Goal: Transaction & Acquisition: Purchase product/service

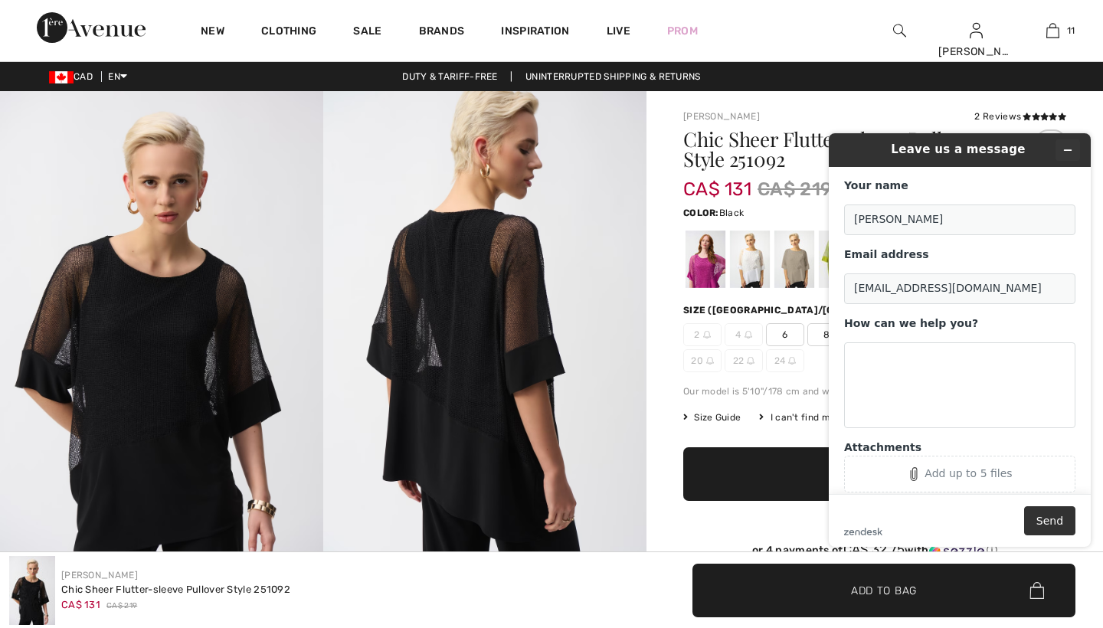
click at [1066, 149] on icon "Minimize widget" at bounding box center [1068, 150] width 11 height 11
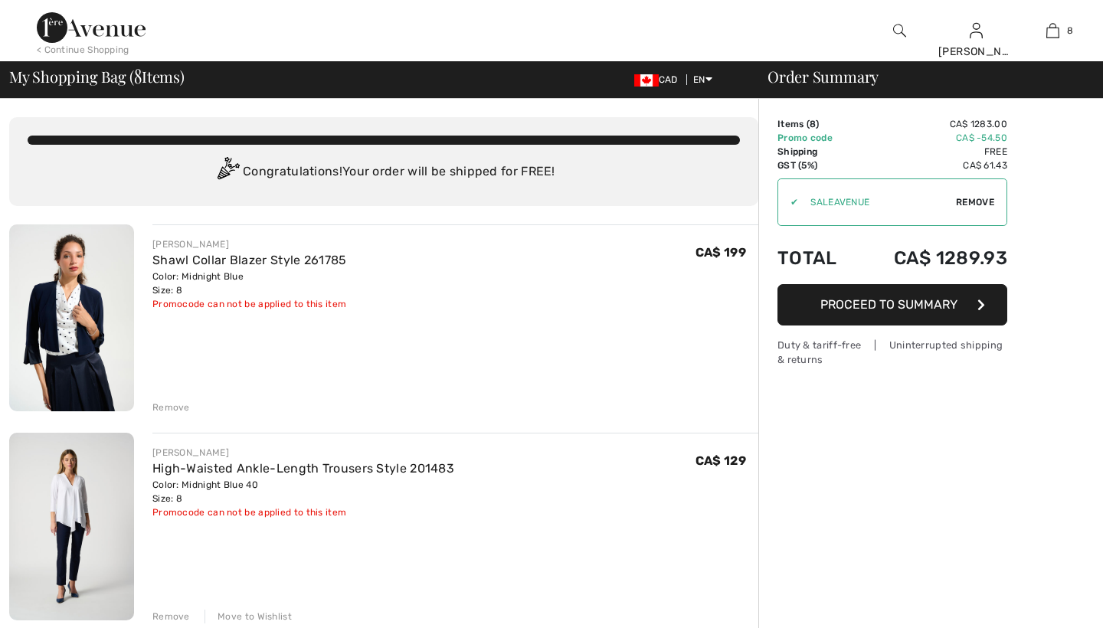
checkbox input "true"
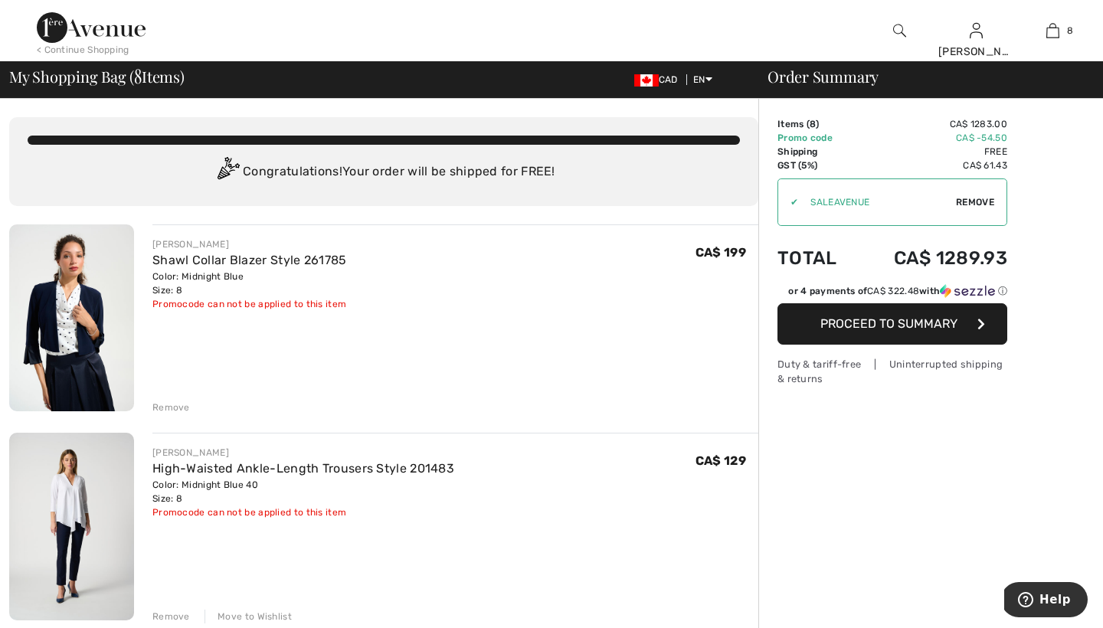
click at [120, 51] on div "< Continue Shopping" at bounding box center [83, 50] width 93 height 14
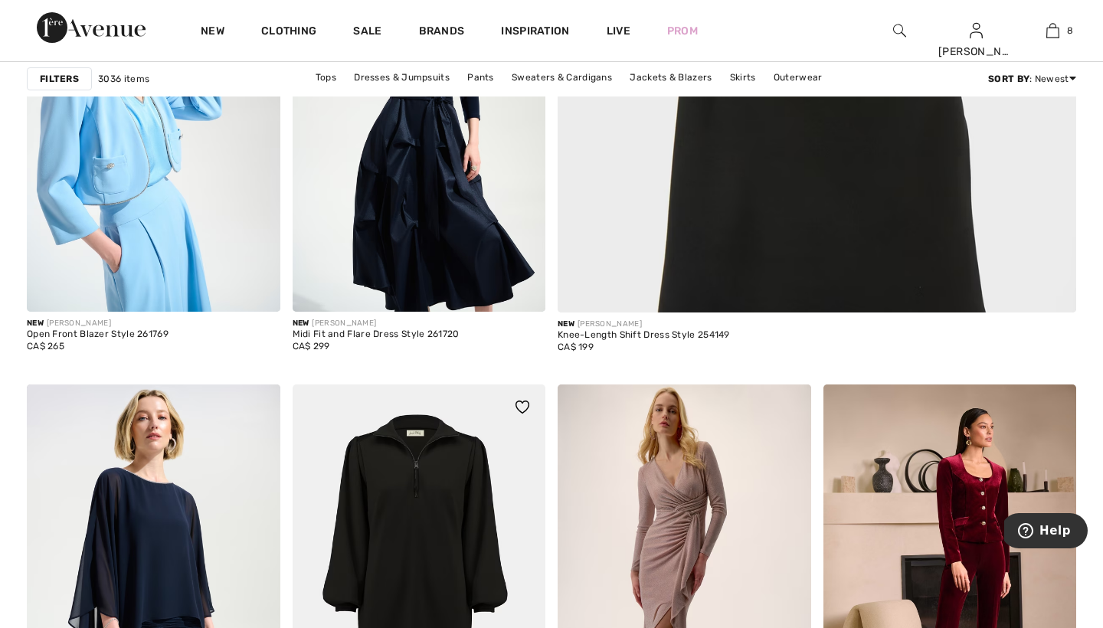
scroll to position [720, 0]
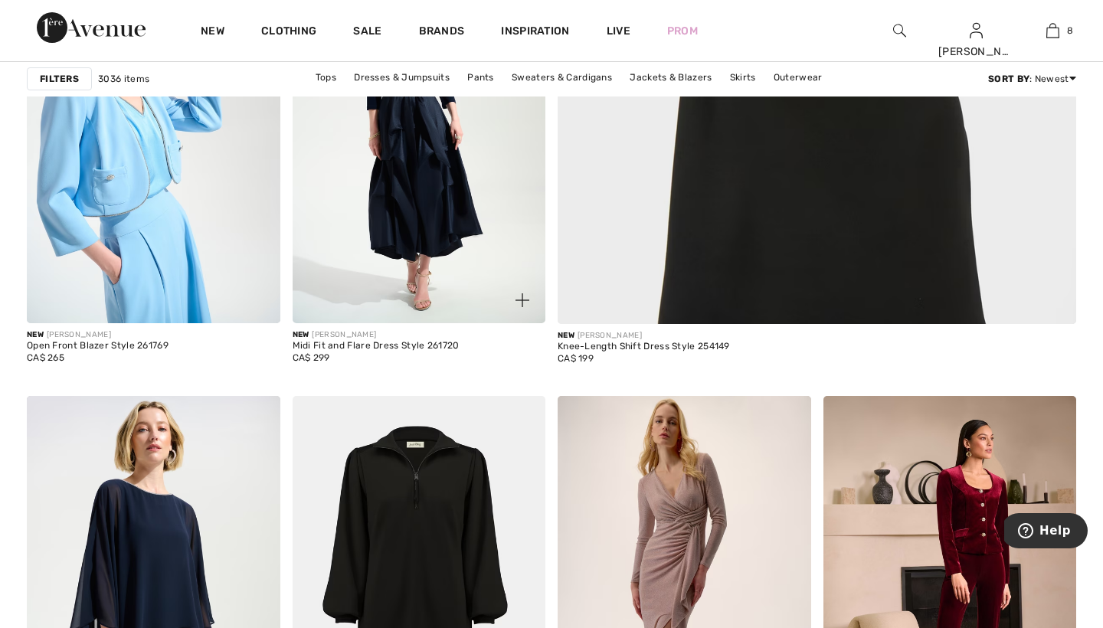
click at [411, 156] on img at bounding box center [420, 133] width 254 height 380
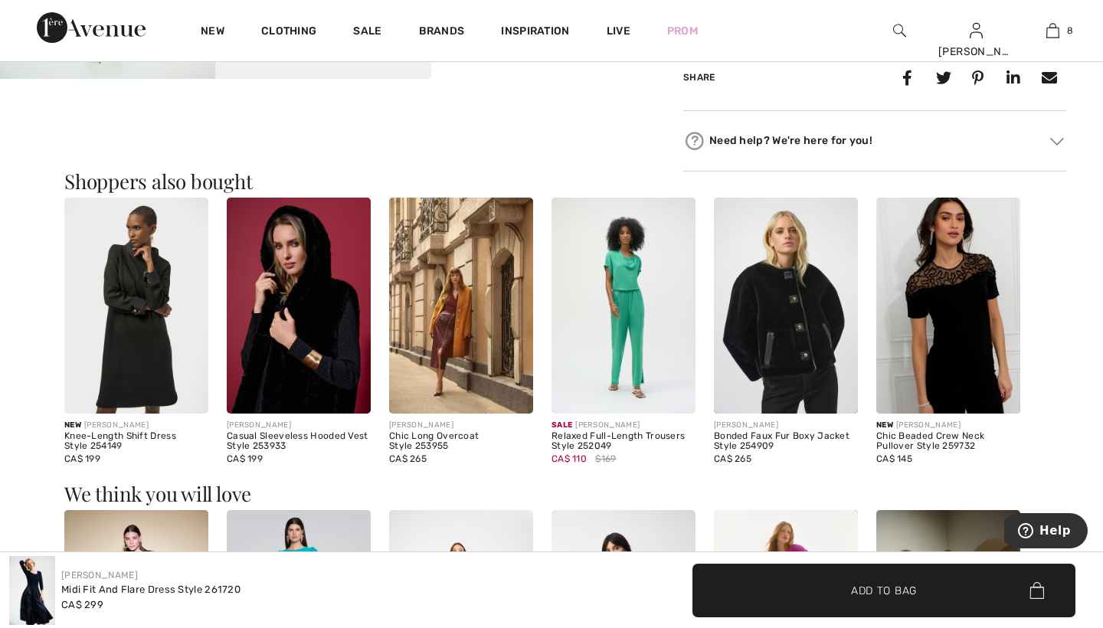
scroll to position [821, 0]
click at [794, 330] on img at bounding box center [786, 305] width 144 height 216
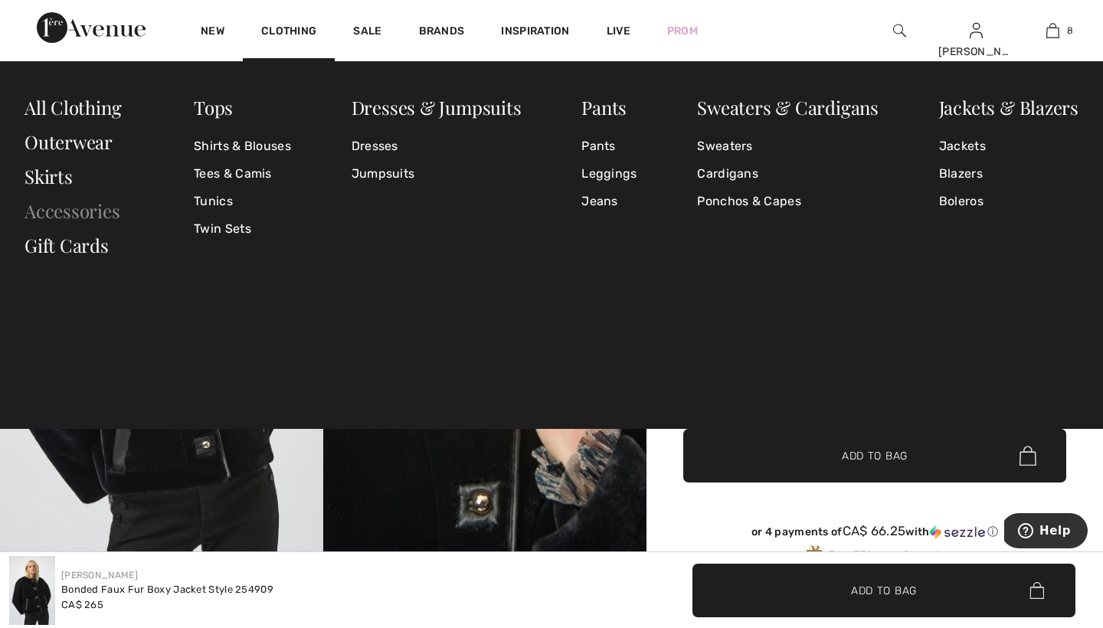
click at [89, 209] on link "Accessories" at bounding box center [73, 210] width 96 height 25
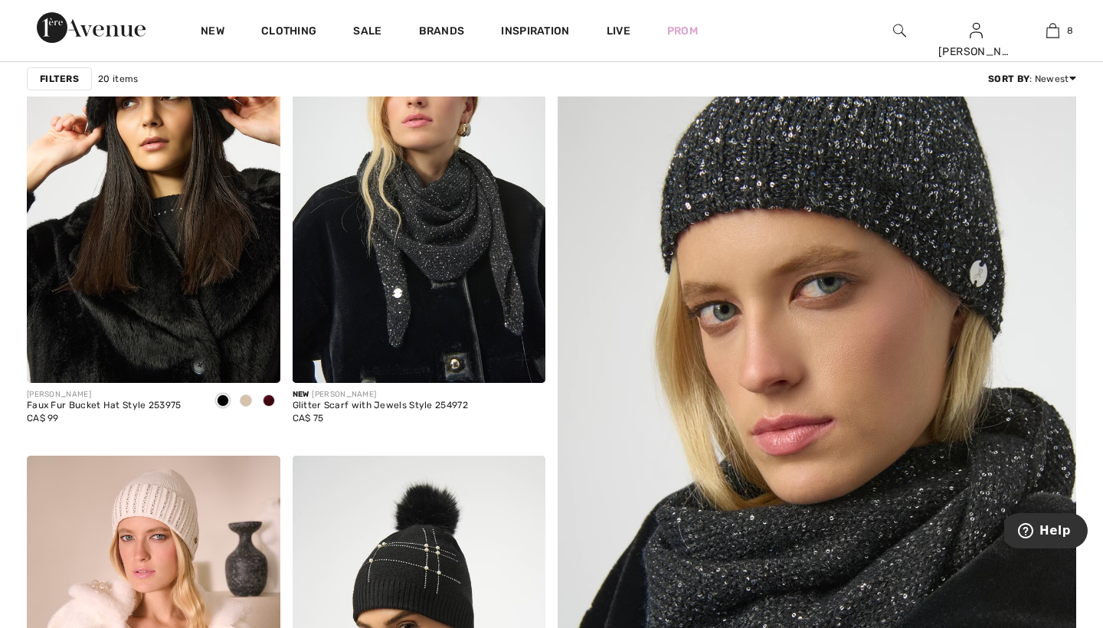
scroll to position [192, 0]
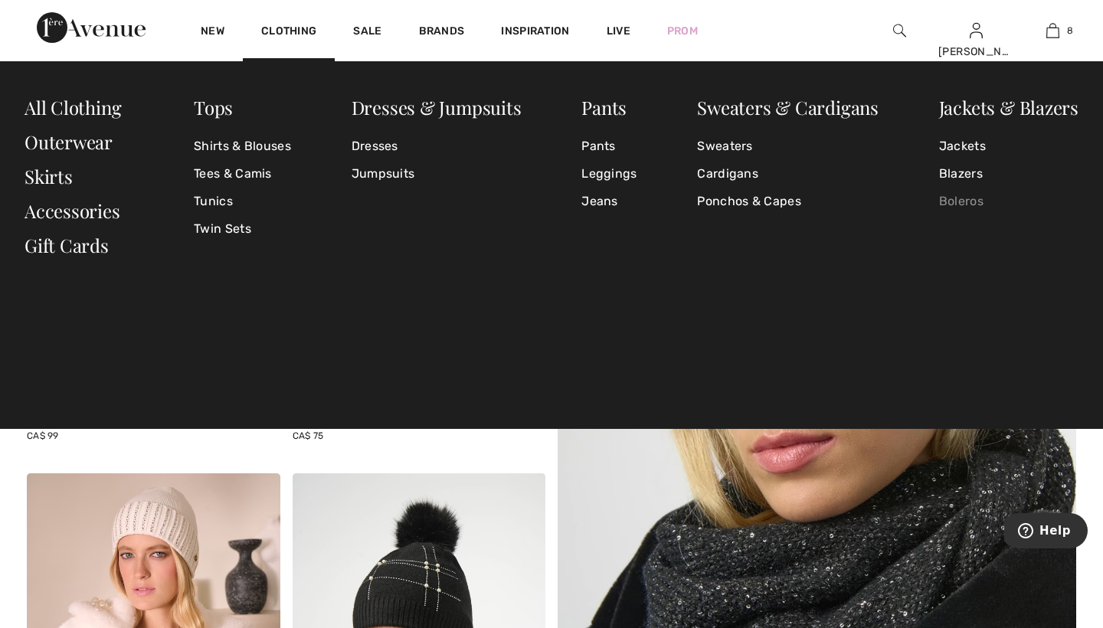
click at [958, 203] on link "Boleros" at bounding box center [1008, 202] width 139 height 28
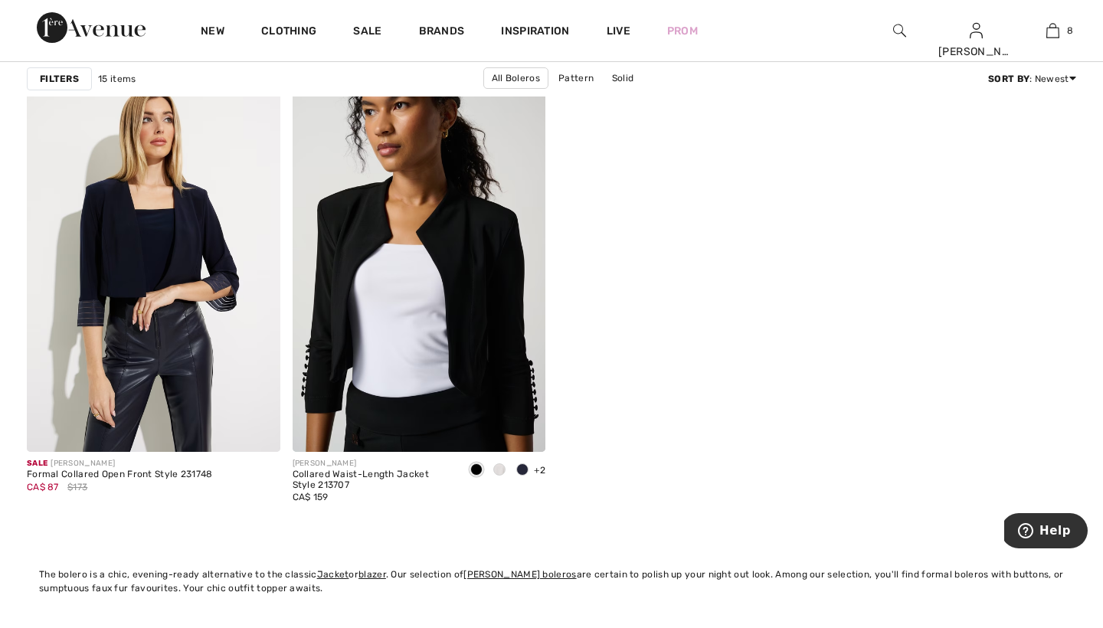
scroll to position [2141, 0]
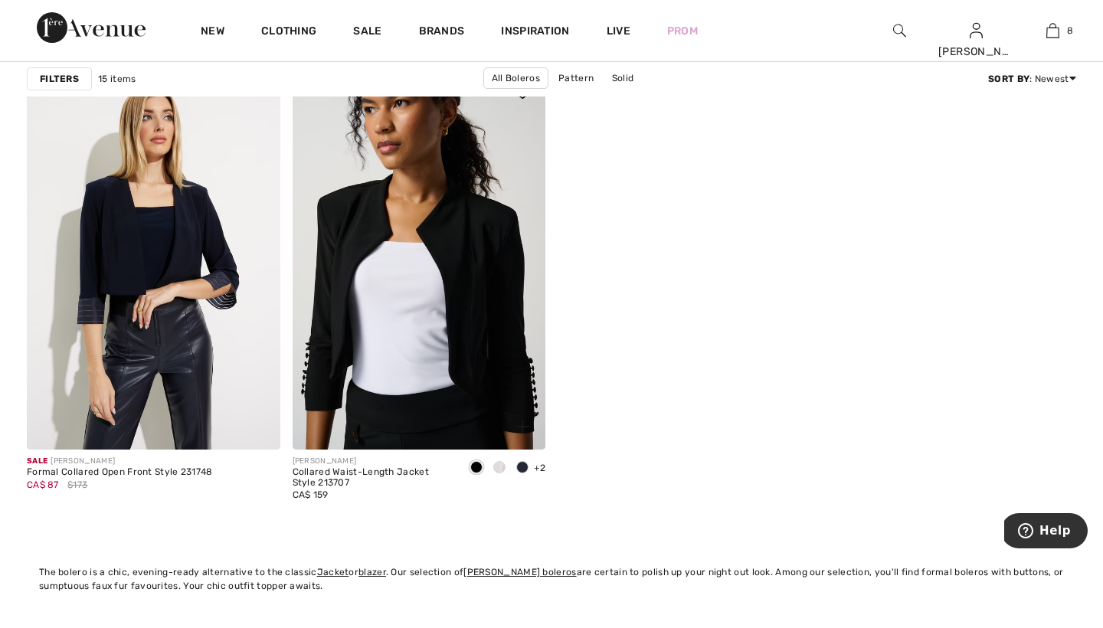
click at [500, 469] on span at bounding box center [499, 467] width 12 height 12
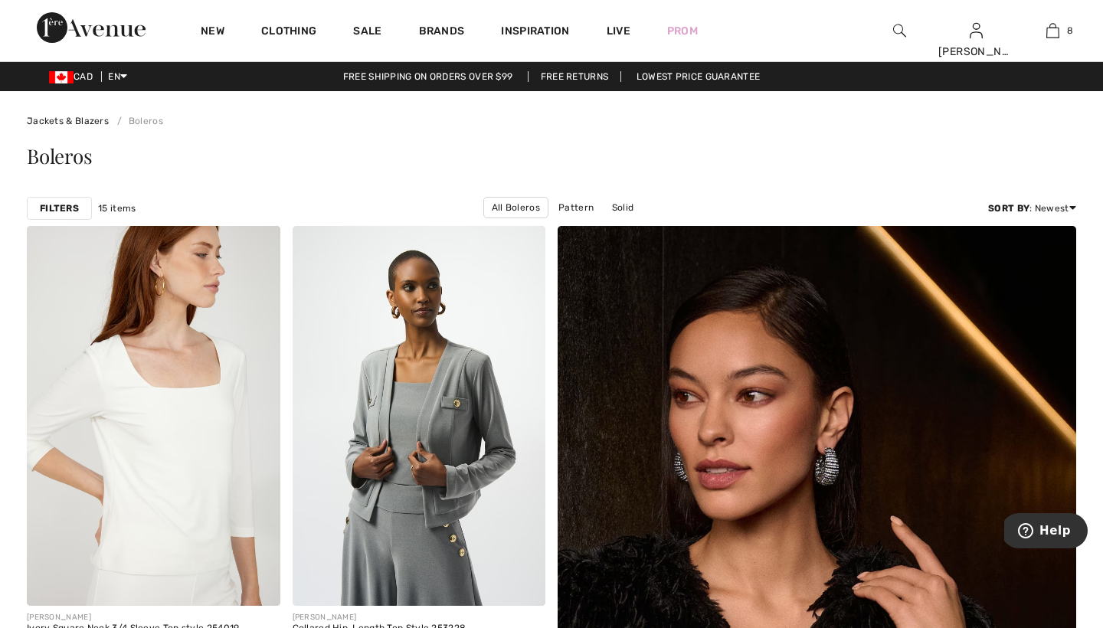
scroll to position [0, 0]
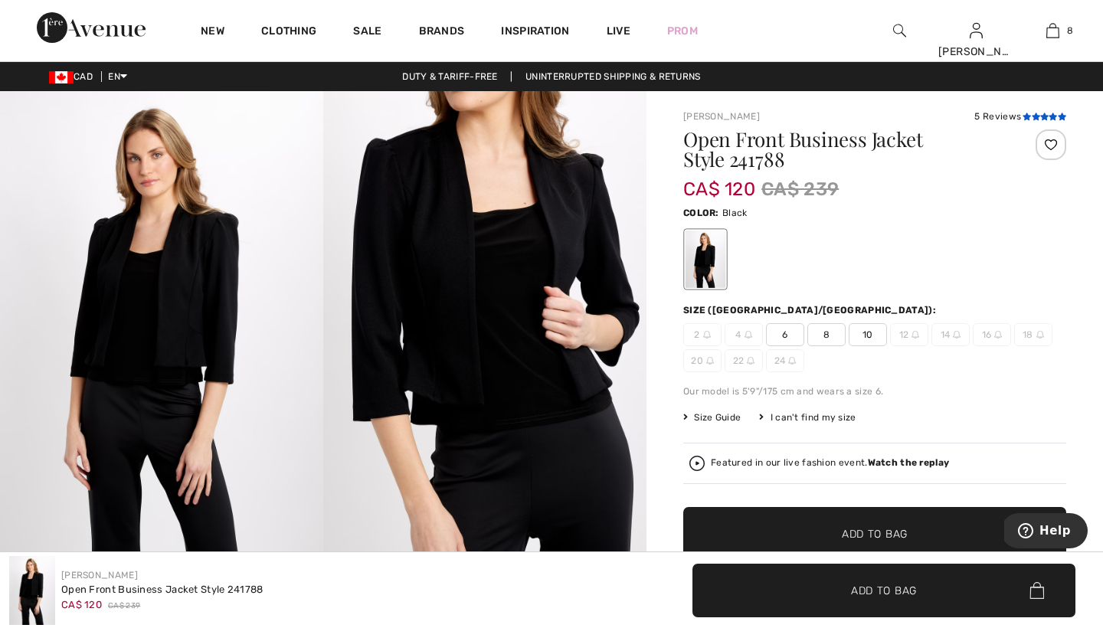
click at [1032, 113] on icon at bounding box center [1036, 117] width 8 height 8
click at [830, 331] on span "8" at bounding box center [826, 334] width 38 height 23
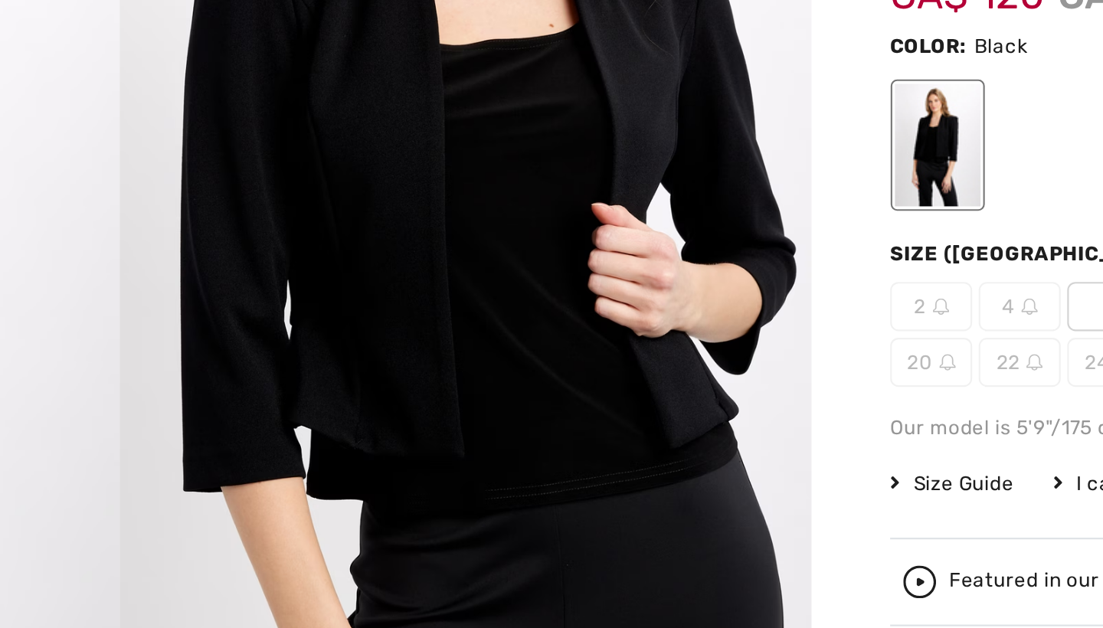
scroll to position [47, 0]
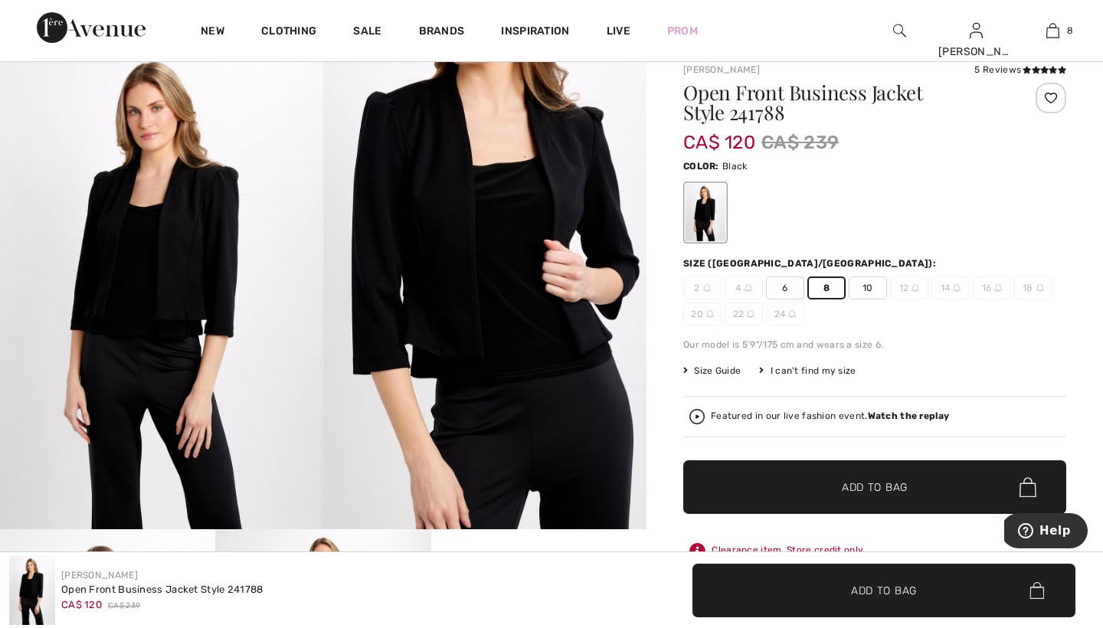
click at [856, 486] on span "Add to Bag" at bounding box center [875, 488] width 66 height 16
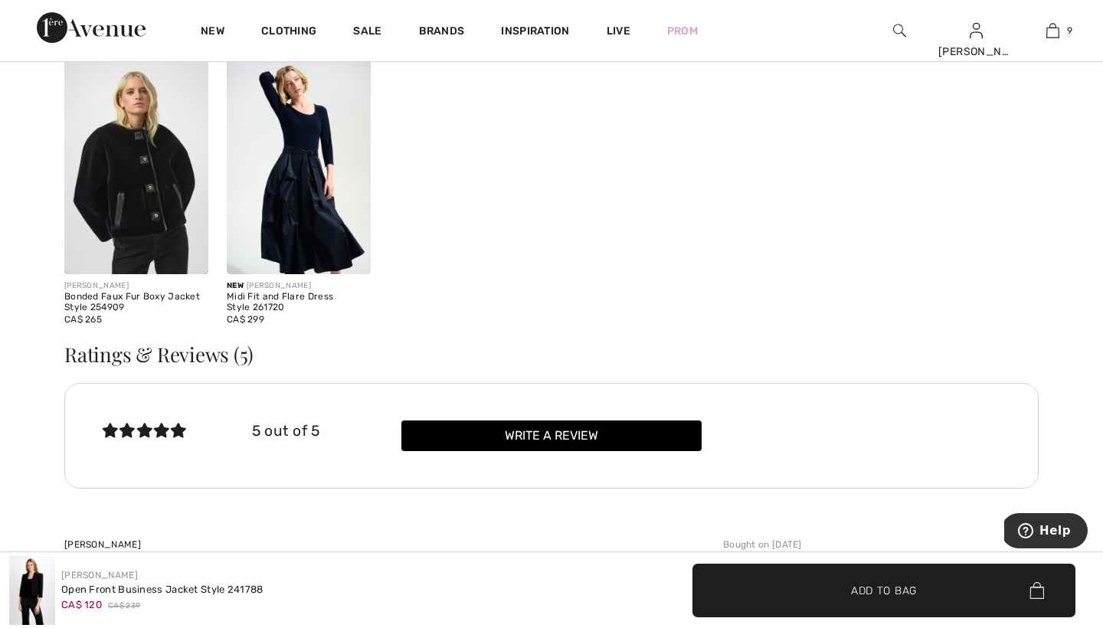
scroll to position [643, 0]
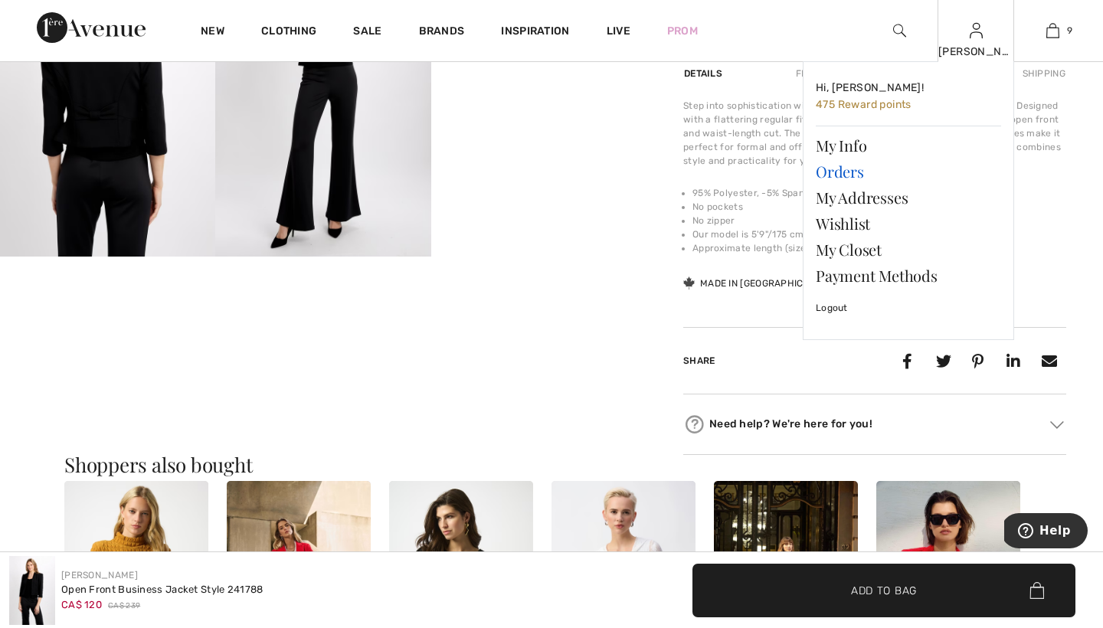
click at [852, 174] on link "Orders" at bounding box center [908, 172] width 185 height 26
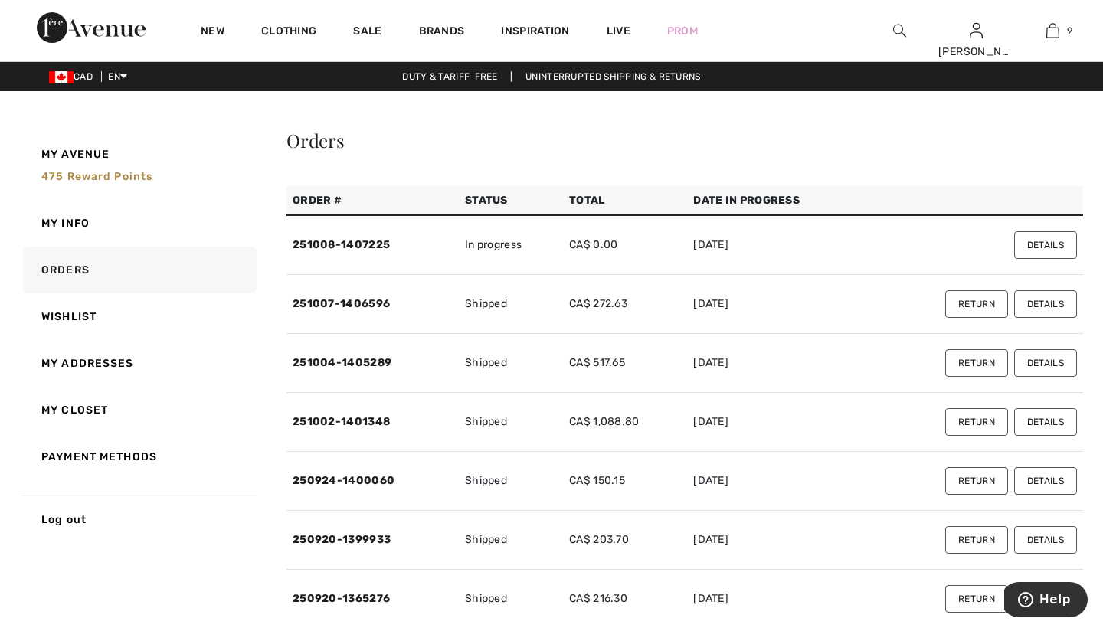
click at [1046, 362] on button "Details" at bounding box center [1045, 363] width 63 height 28
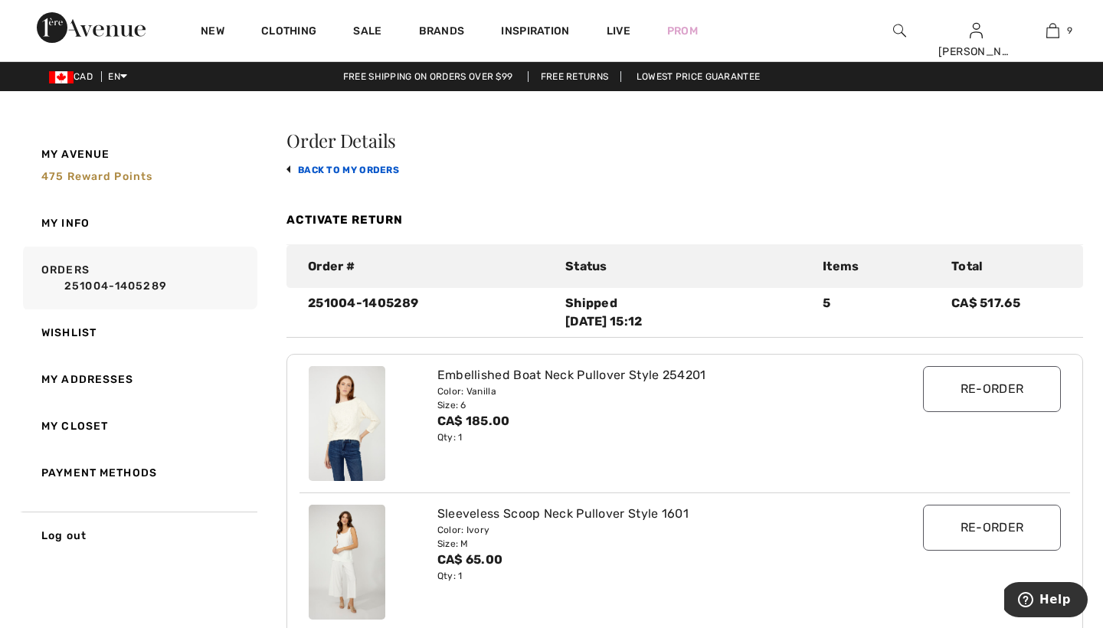
click at [355, 167] on link "back to My Orders" at bounding box center [343, 170] width 113 height 11
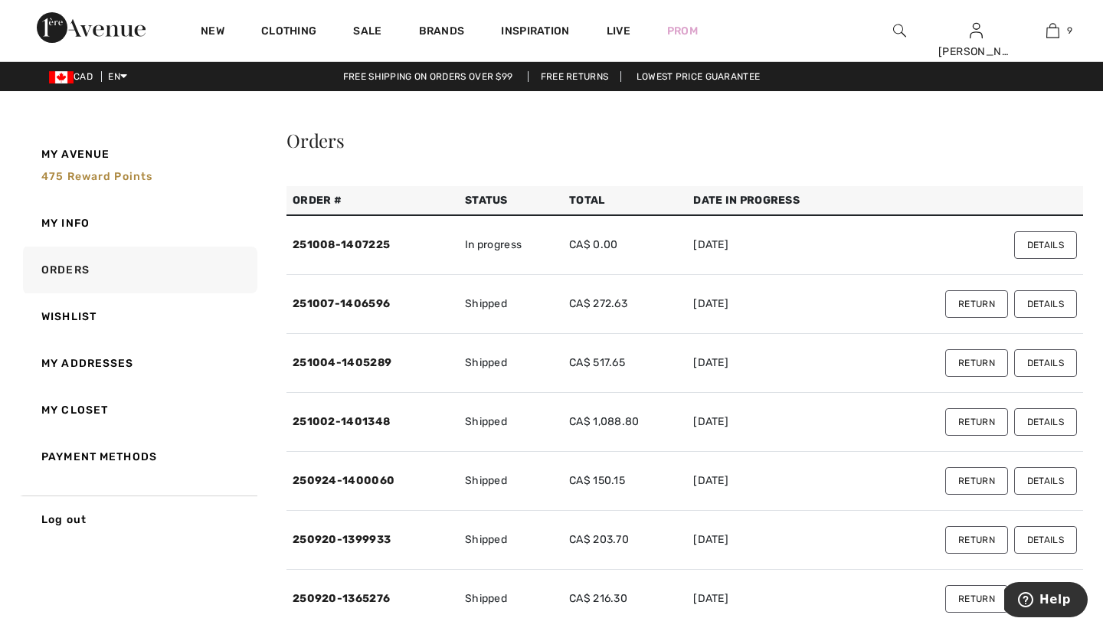
click at [1047, 303] on button "Details" at bounding box center [1045, 304] width 63 height 28
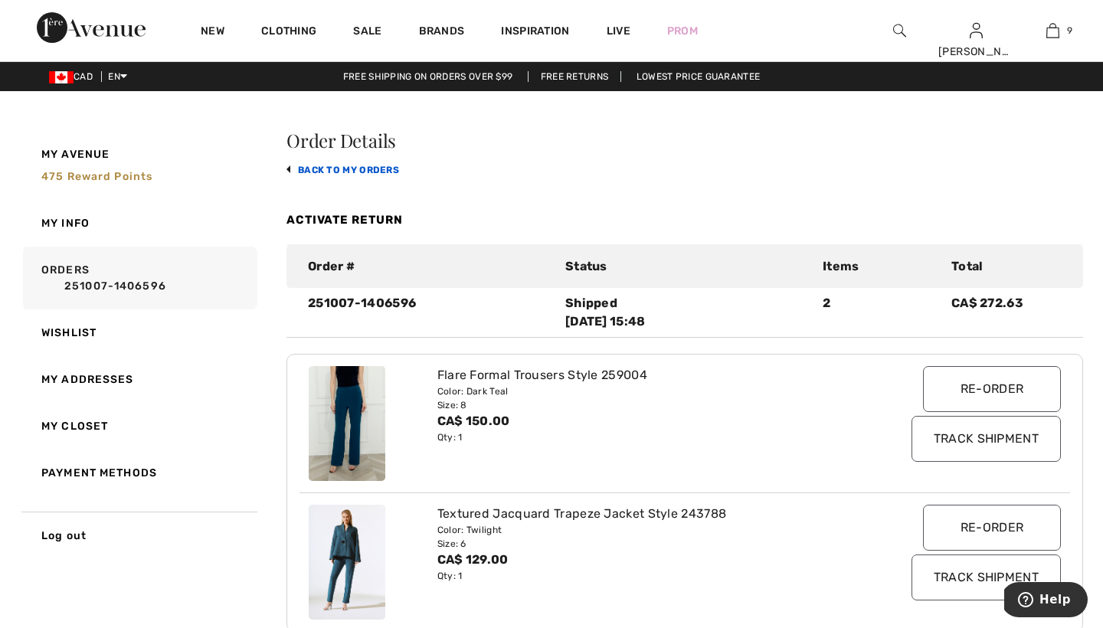
click at [381, 167] on link "back to My Orders" at bounding box center [343, 170] width 113 height 11
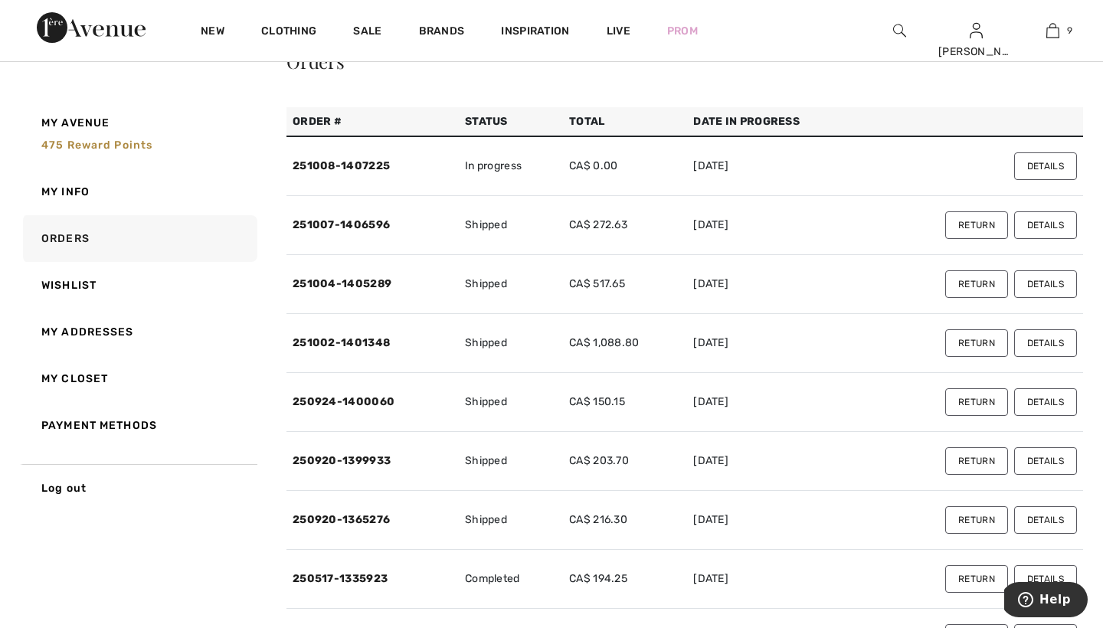
scroll to position [81, 0]
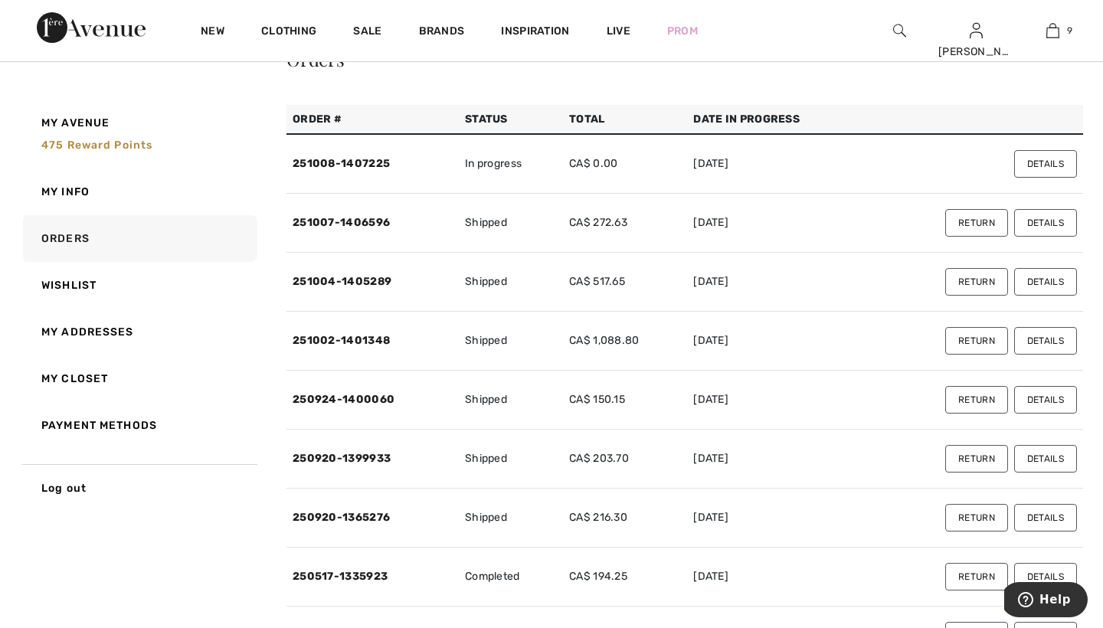
click at [1040, 340] on button "Details" at bounding box center [1045, 341] width 63 height 28
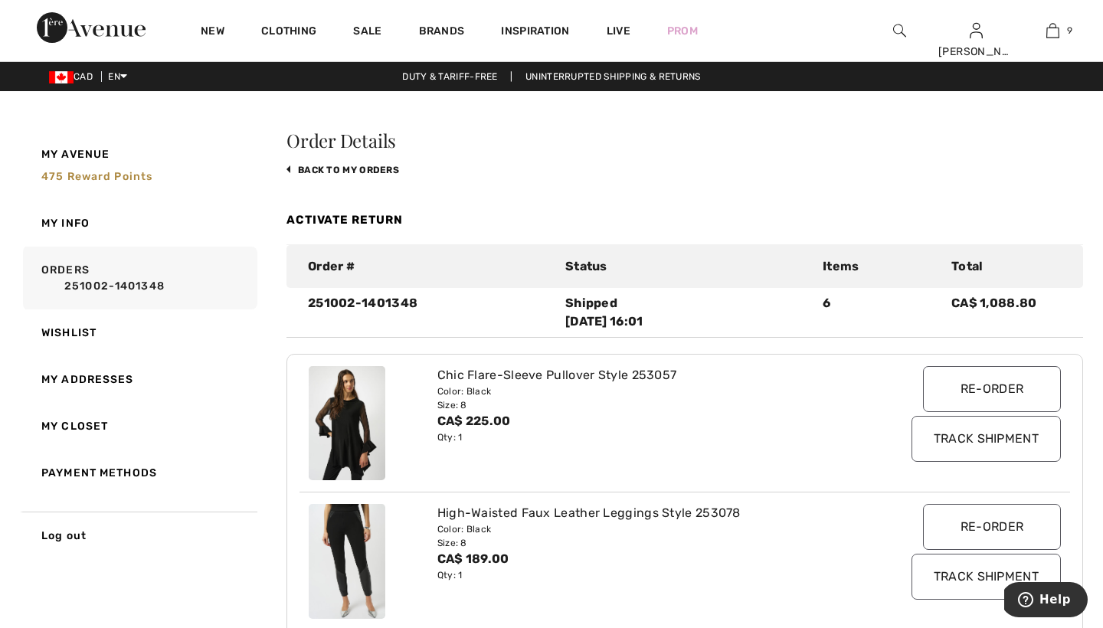
scroll to position [0, 0]
click at [322, 167] on link "back to My Orders" at bounding box center [343, 170] width 113 height 11
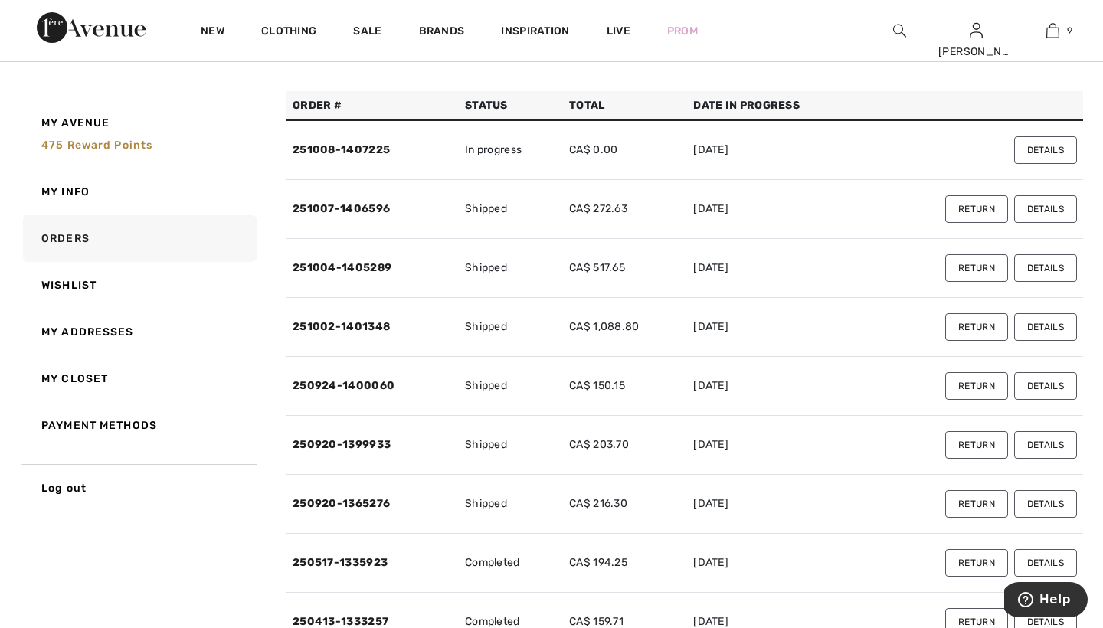
scroll to position [100, 0]
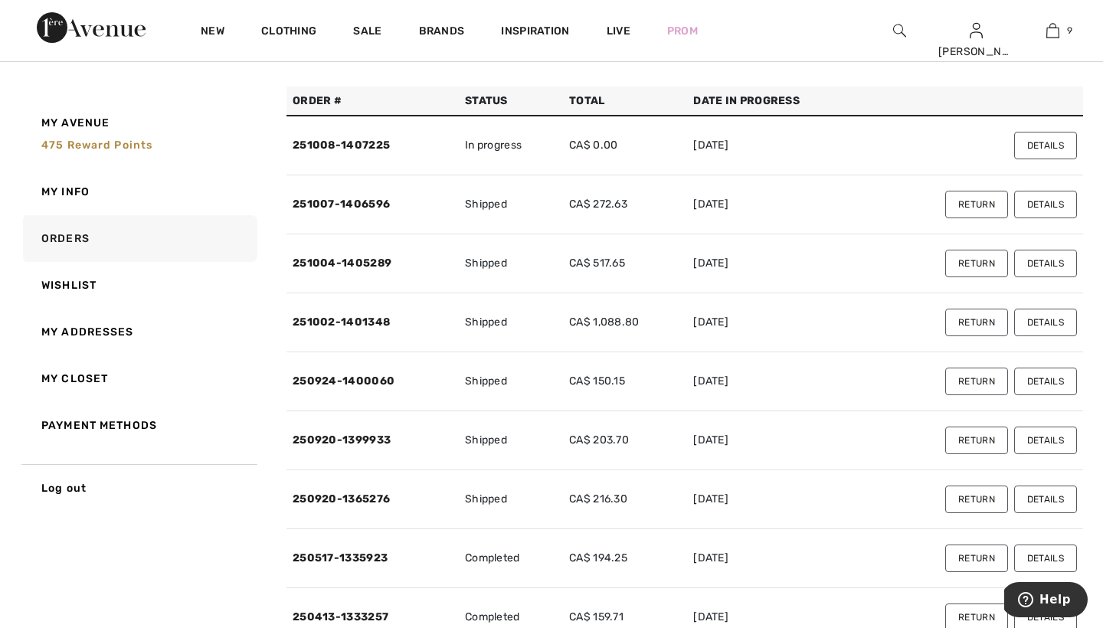
click at [1042, 378] on button "Details" at bounding box center [1045, 382] width 63 height 28
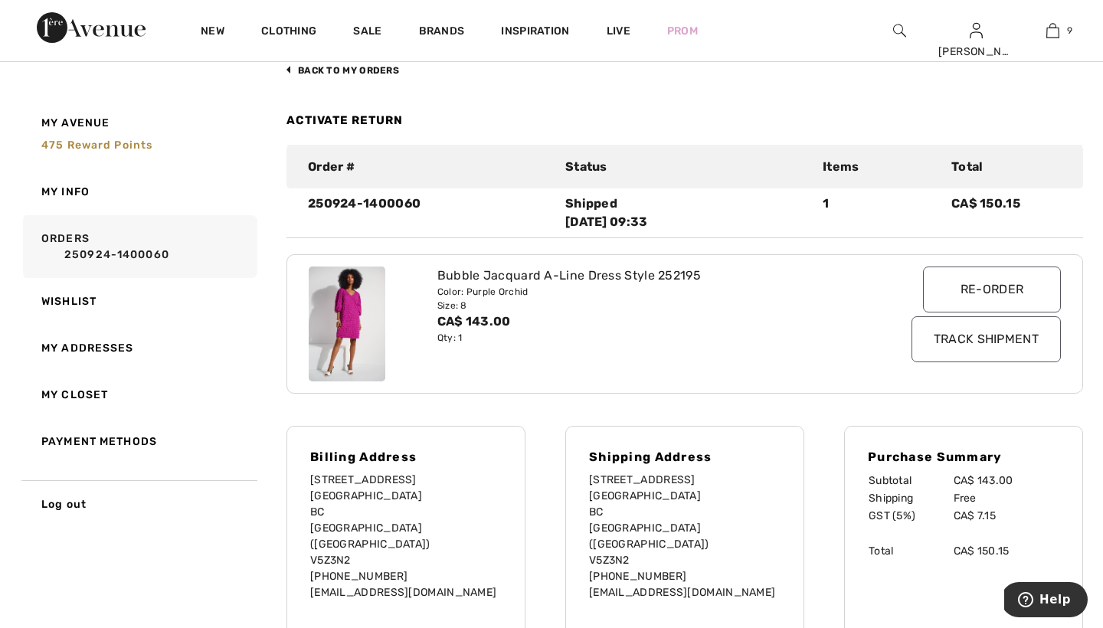
click at [974, 334] on input "Track Shipment" at bounding box center [986, 339] width 149 height 46
click at [317, 72] on link "back to My Orders" at bounding box center [343, 70] width 113 height 11
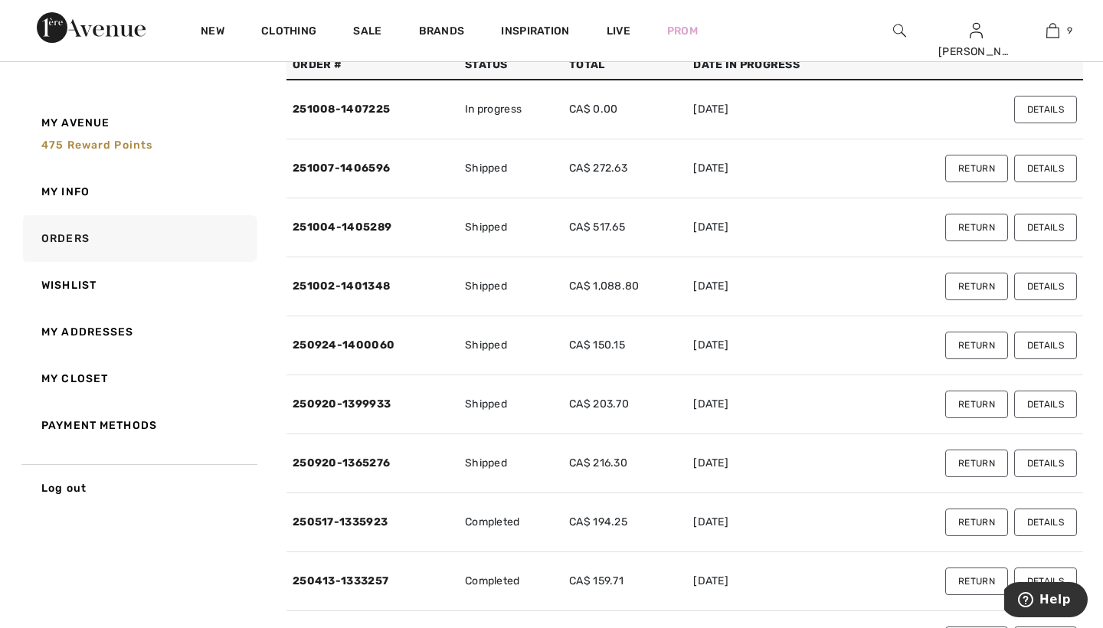
scroll to position [165, 0]
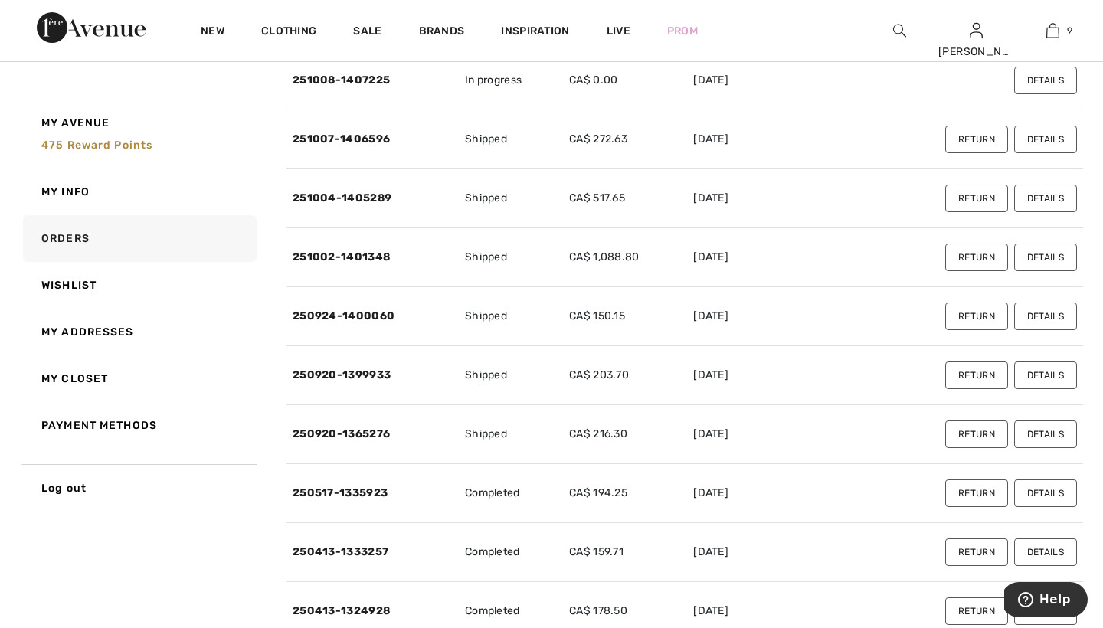
click at [1035, 430] on button "Details" at bounding box center [1045, 435] width 63 height 28
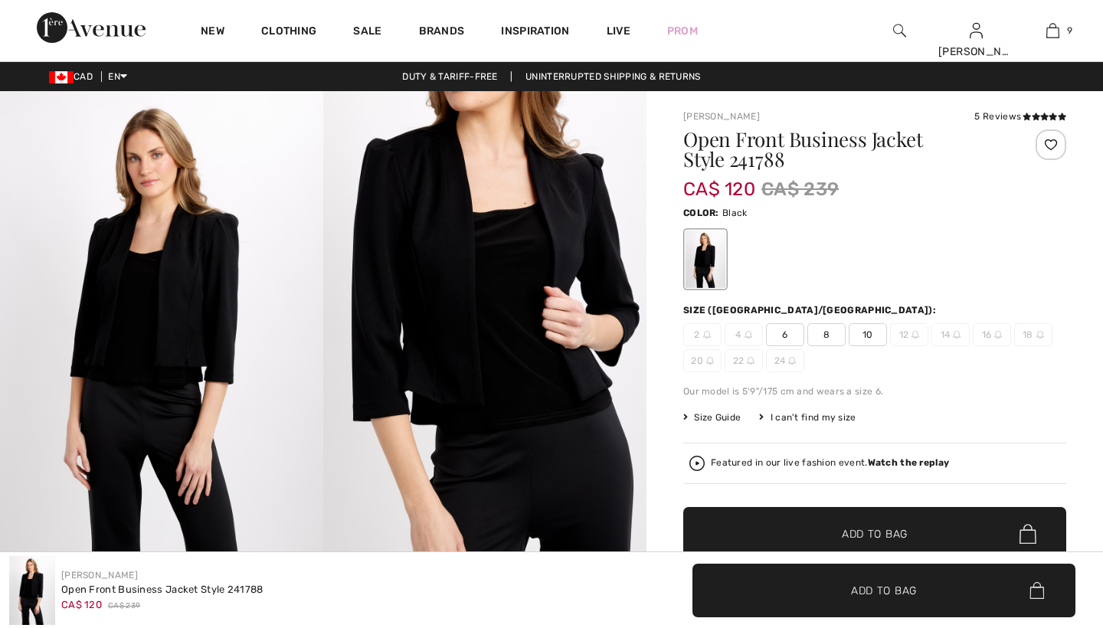
checkbox input "true"
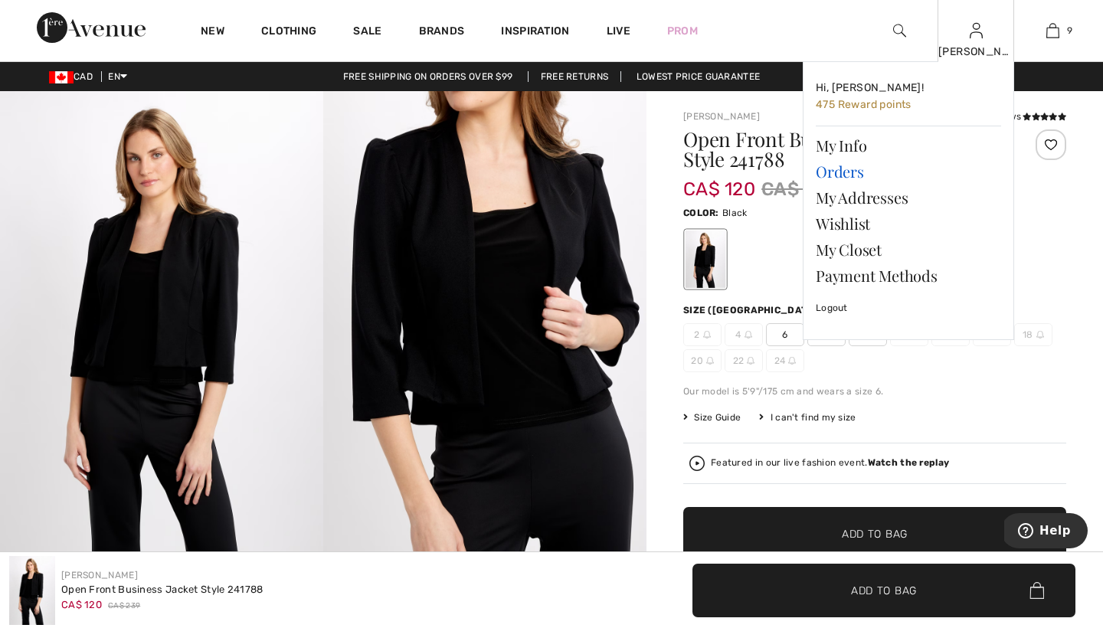
click at [837, 171] on link "Orders" at bounding box center [908, 172] width 185 height 26
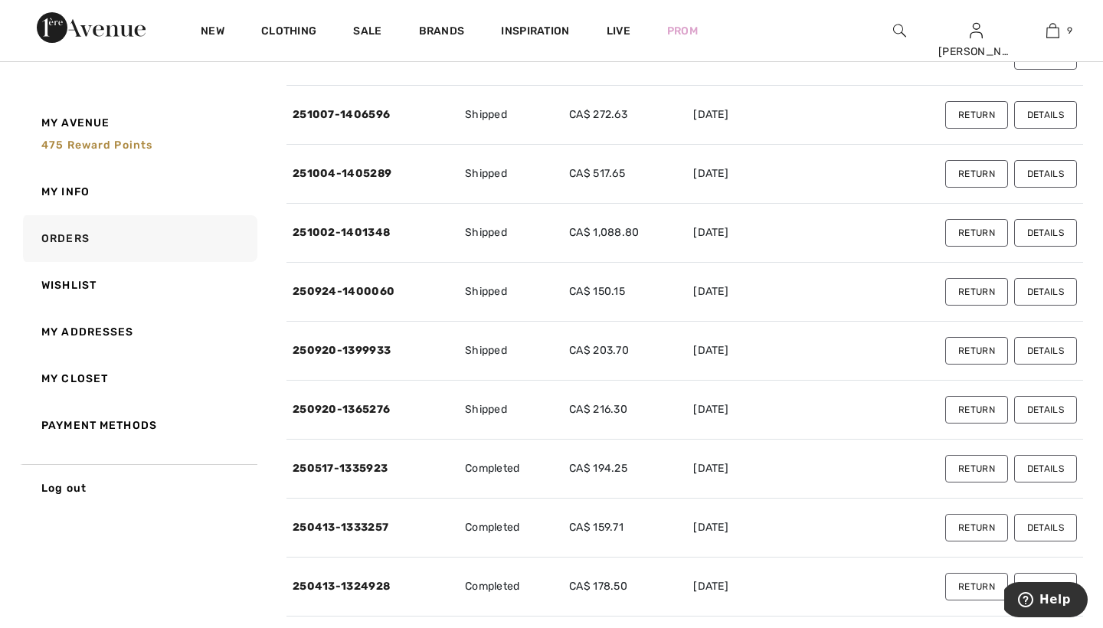
scroll to position [191, 0]
click at [1044, 408] on button "Details" at bounding box center [1045, 409] width 63 height 28
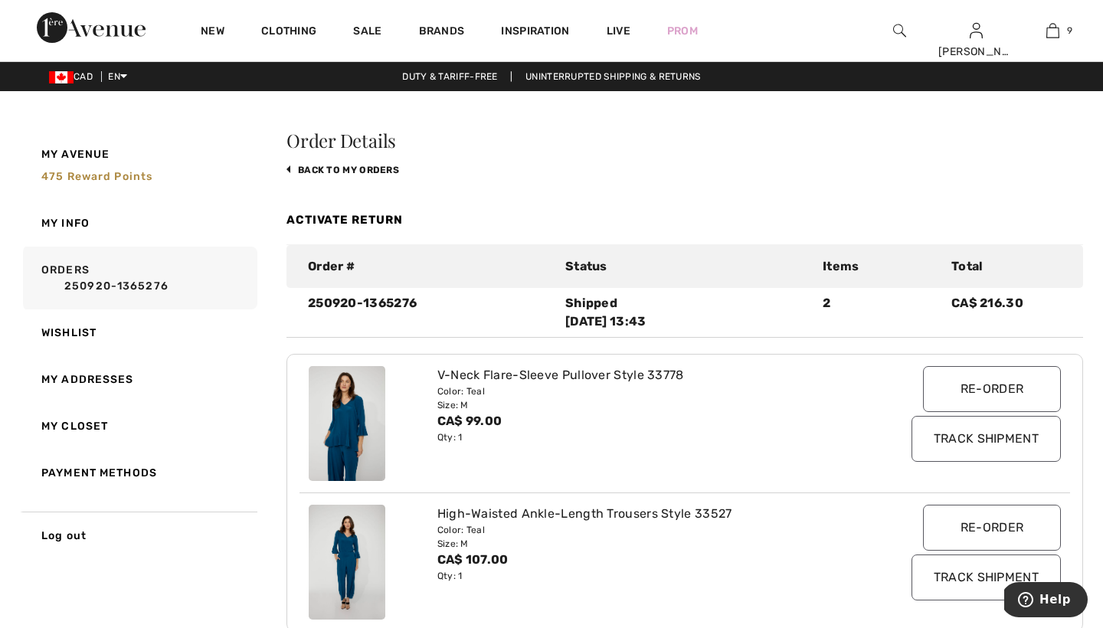
scroll to position [0, 0]
click at [317, 165] on link "back to My Orders" at bounding box center [343, 170] width 113 height 11
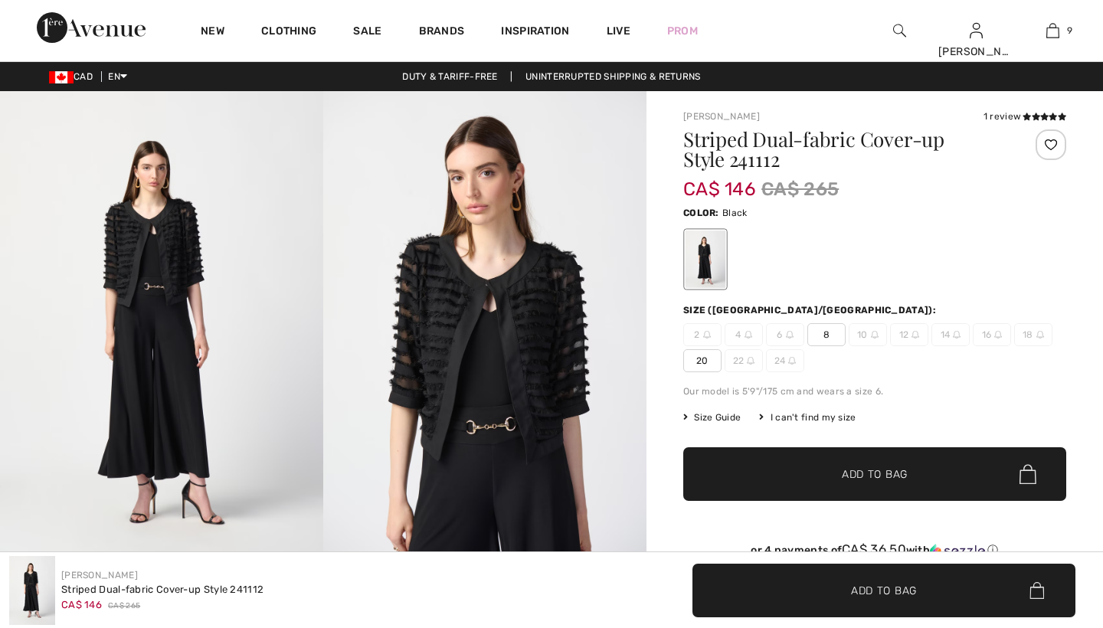
checkbox input "true"
click at [1032, 115] on icon at bounding box center [1036, 117] width 8 height 8
